Goal: Download file/media

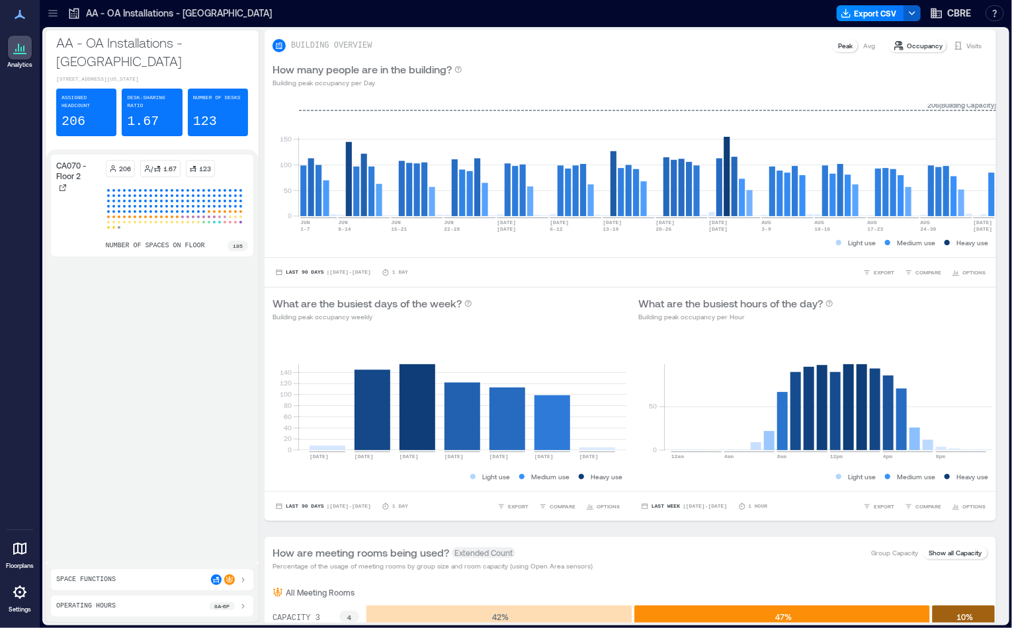
click at [917, 16] on icon "button" at bounding box center [911, 13] width 11 height 11
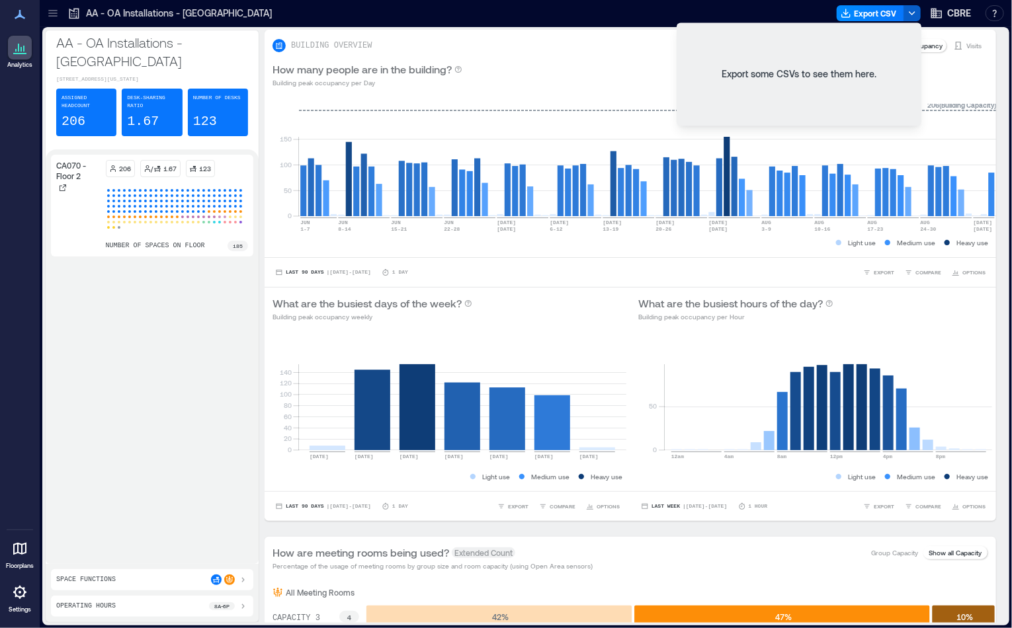
click at [917, 16] on icon "button" at bounding box center [911, 13] width 11 height 11
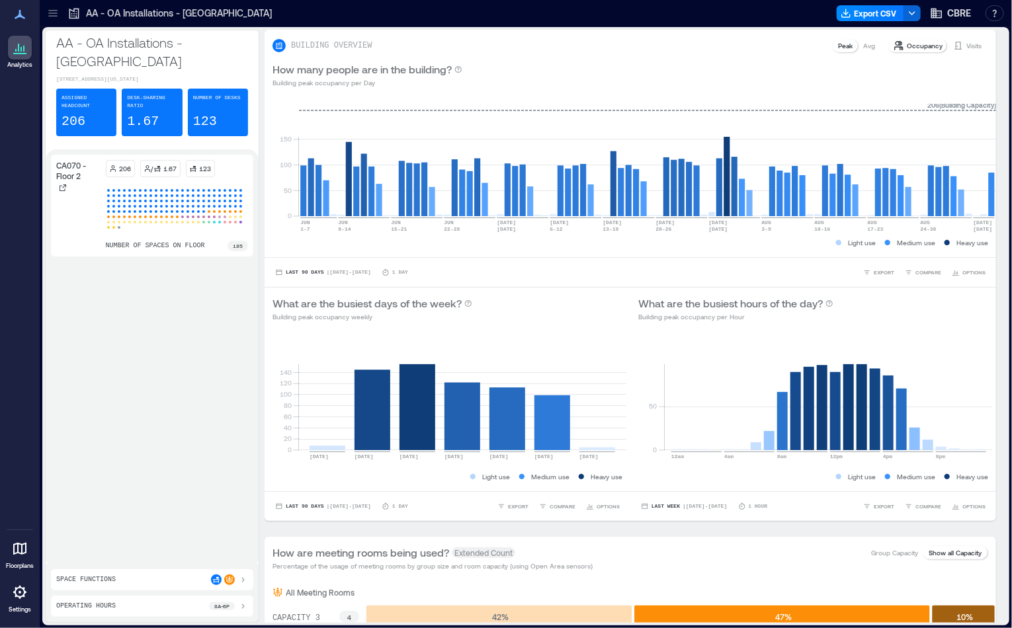
click at [58, 14] on icon at bounding box center [52, 13] width 13 height 13
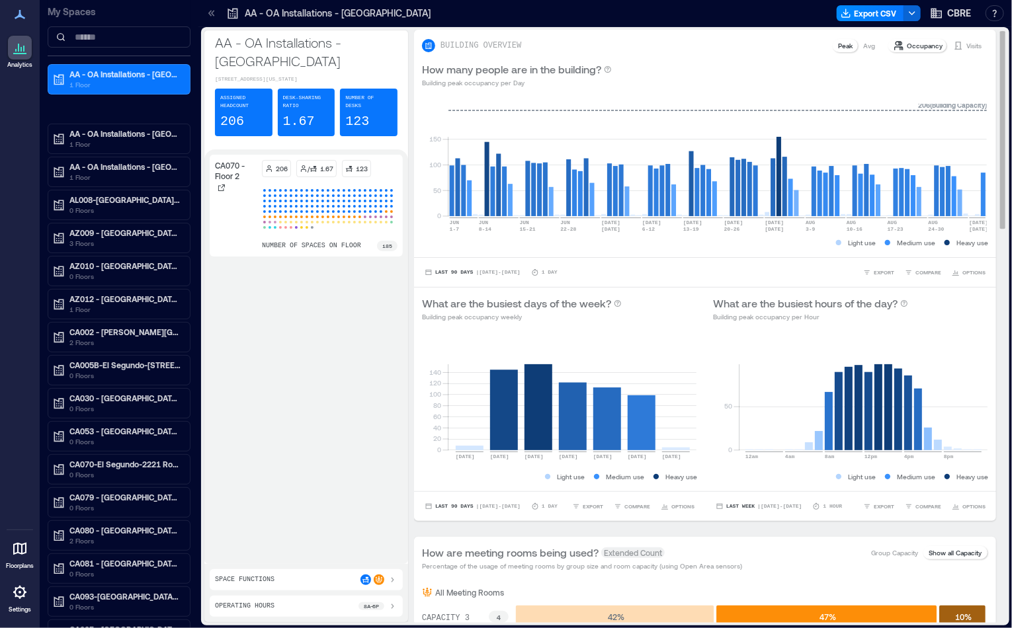
click at [763, 61] on div "How many people are in the building? Building peak occupancy per Day" at bounding box center [705, 74] width 566 height 26
click at [208, 15] on icon at bounding box center [211, 13] width 13 height 13
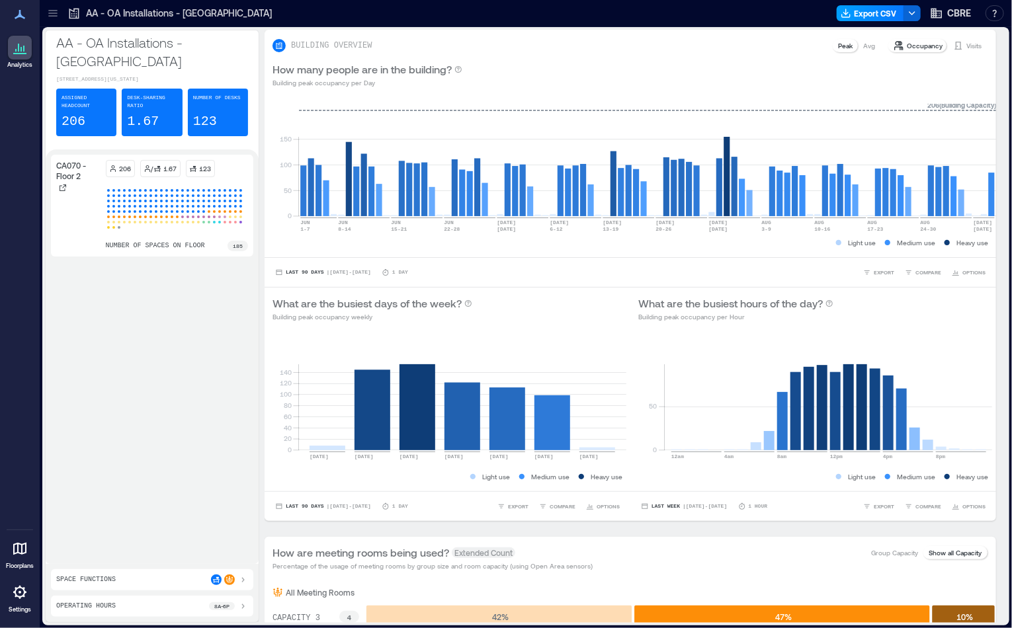
click at [865, 13] on button "Export CSV" at bounding box center [869, 13] width 67 height 16
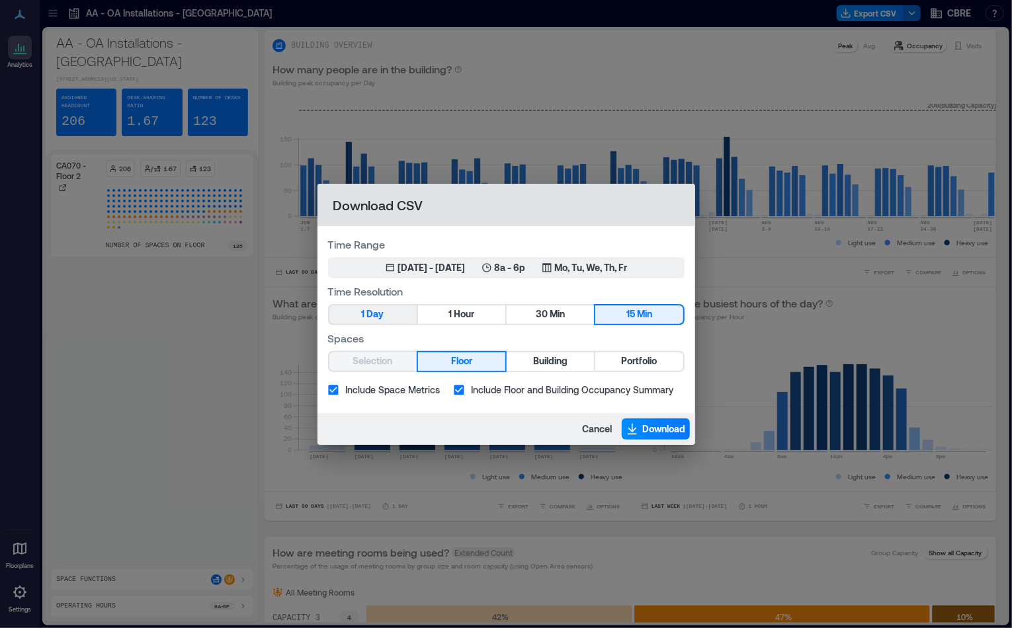
click at [383, 321] on span "Day" at bounding box center [375, 314] width 17 height 17
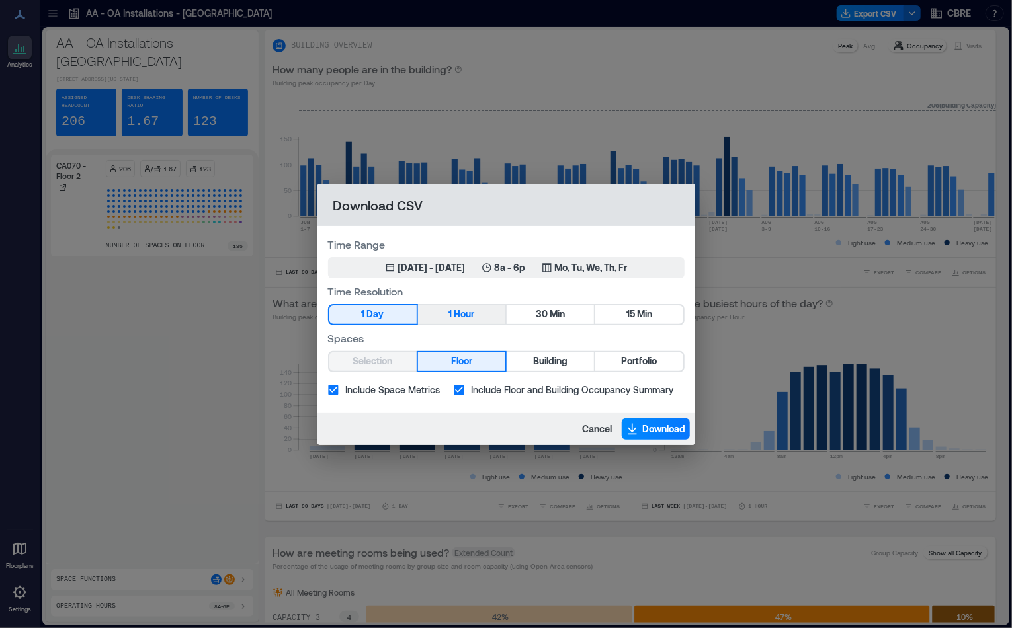
click at [462, 311] on span "Hour" at bounding box center [464, 314] width 20 height 17
click at [652, 362] on span "Portfolio" at bounding box center [639, 361] width 36 height 17
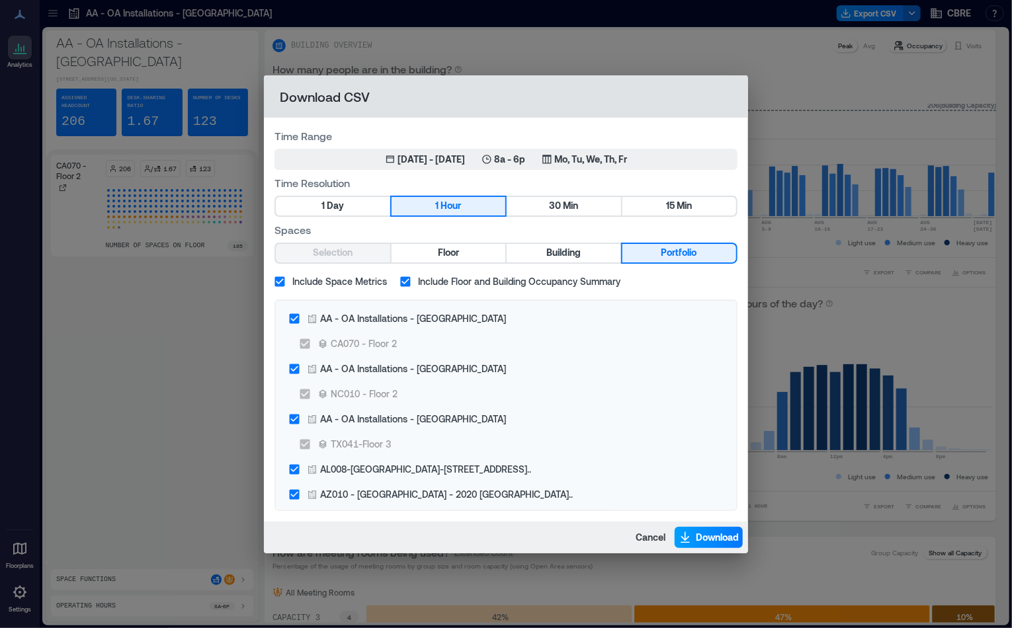
click at [696, 534] on span "Download" at bounding box center [717, 537] width 43 height 13
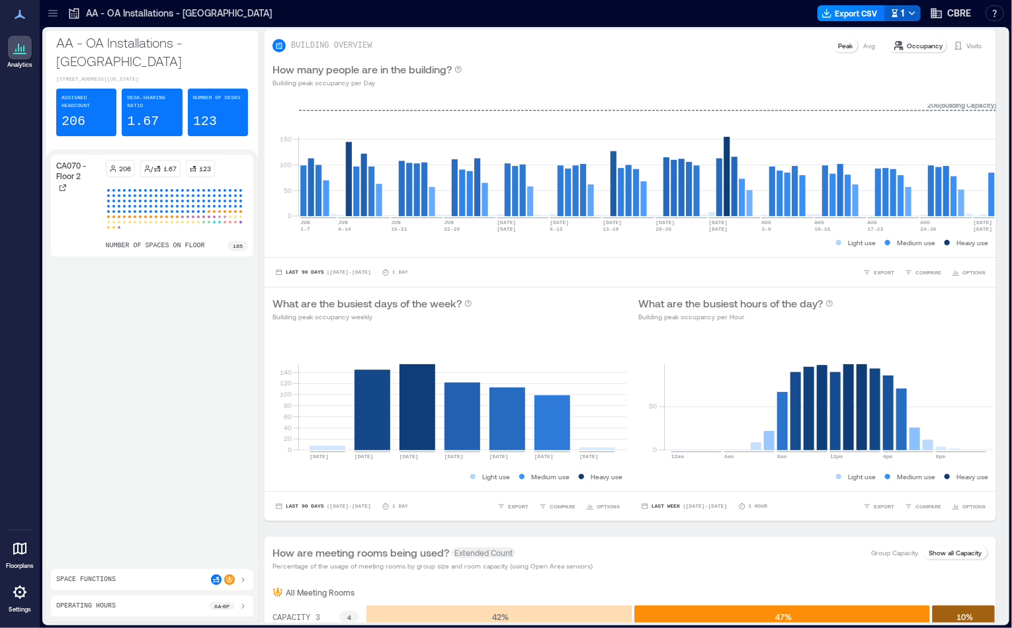
click at [911, 12] on icon "button" at bounding box center [911, 13] width 11 height 11
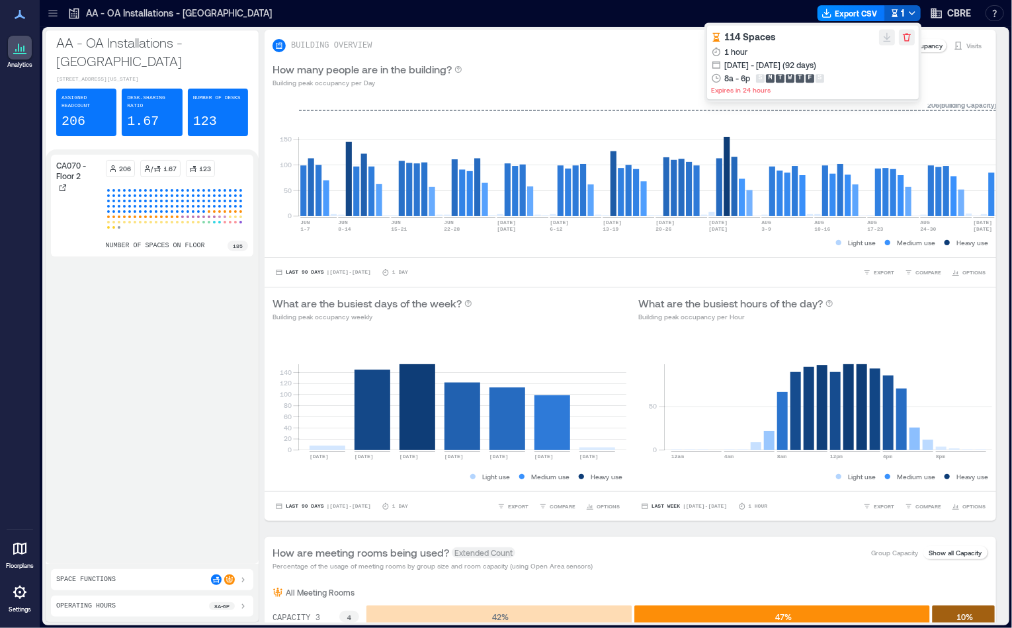
click at [911, 12] on icon "button" at bounding box center [911, 13] width 11 height 11
